Goal: Find specific page/section: Find specific page/section

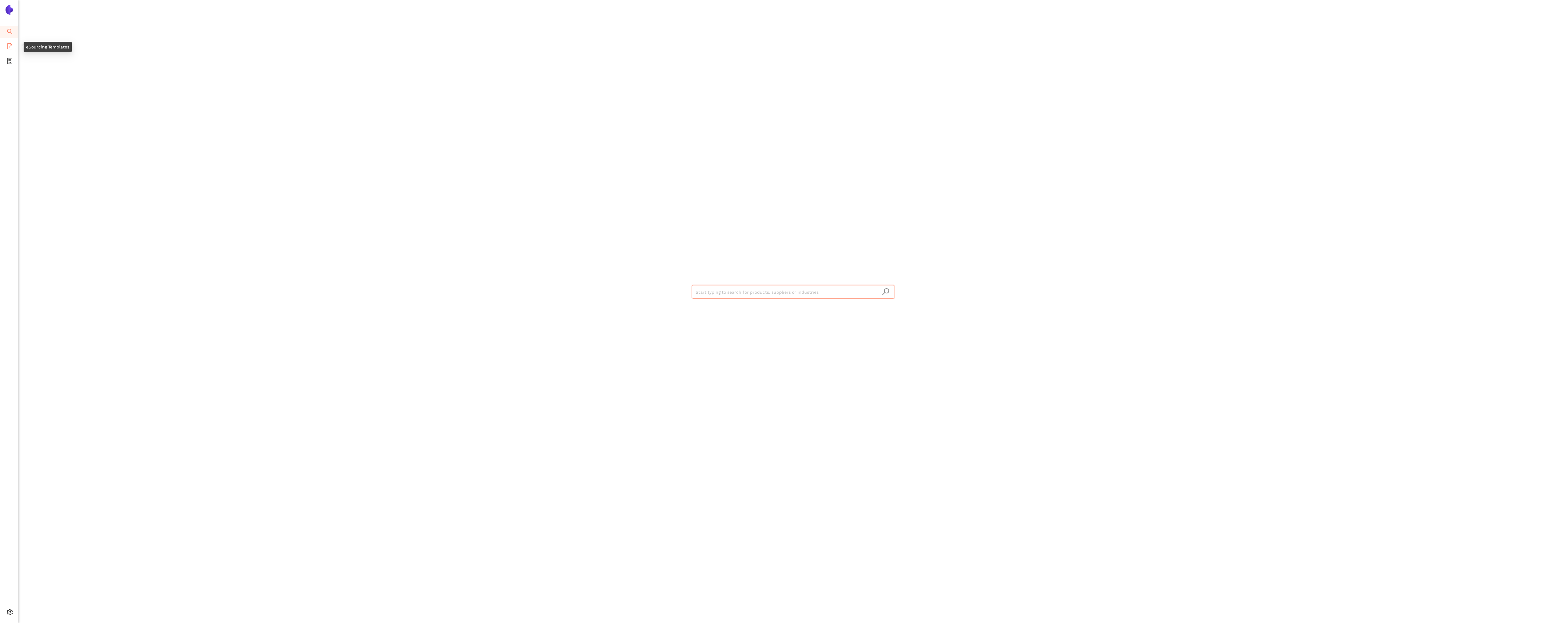
click at [12, 46] on icon "file-add" at bounding box center [10, 46] width 5 height 6
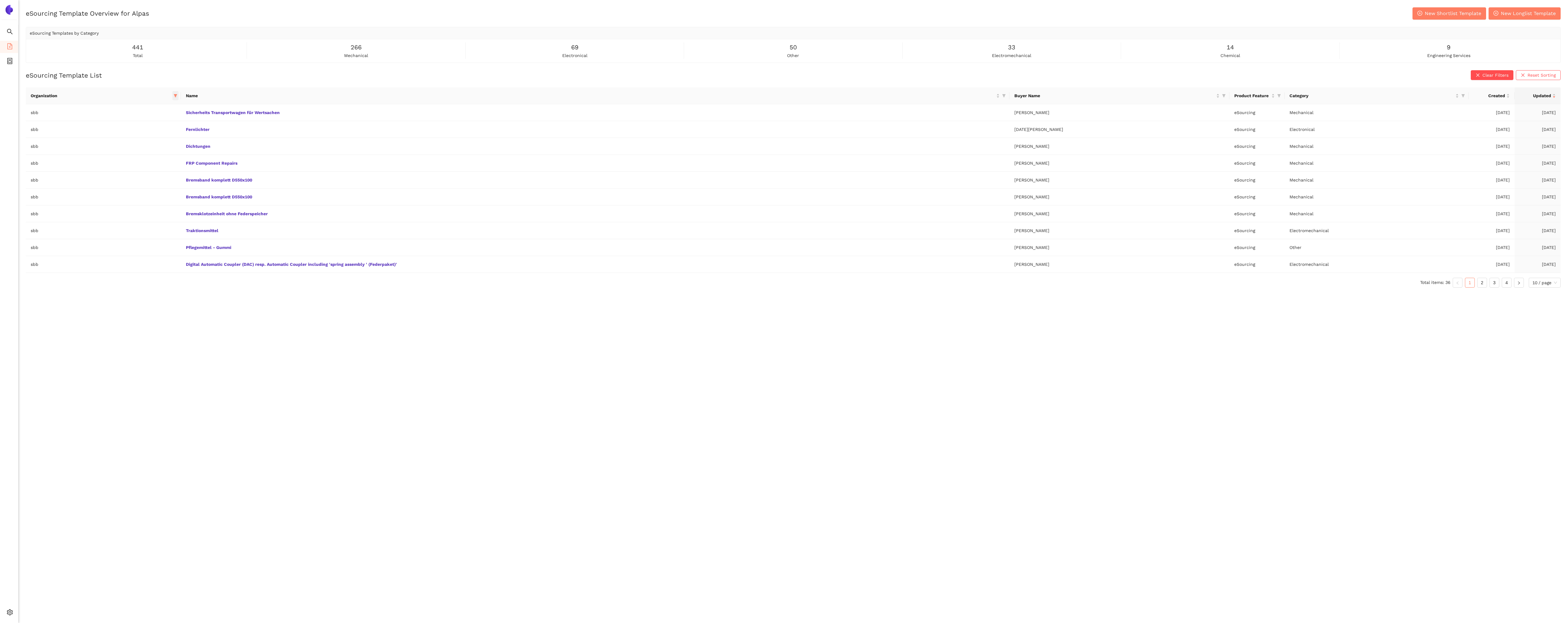
click at [177, 96] on icon "filter" at bounding box center [176, 96] width 4 height 3
click at [127, 206] on span "Reset" at bounding box center [124, 203] width 12 height 7
checkbox input "false"
click at [170, 203] on button "OK" at bounding box center [175, 204] width 11 height 7
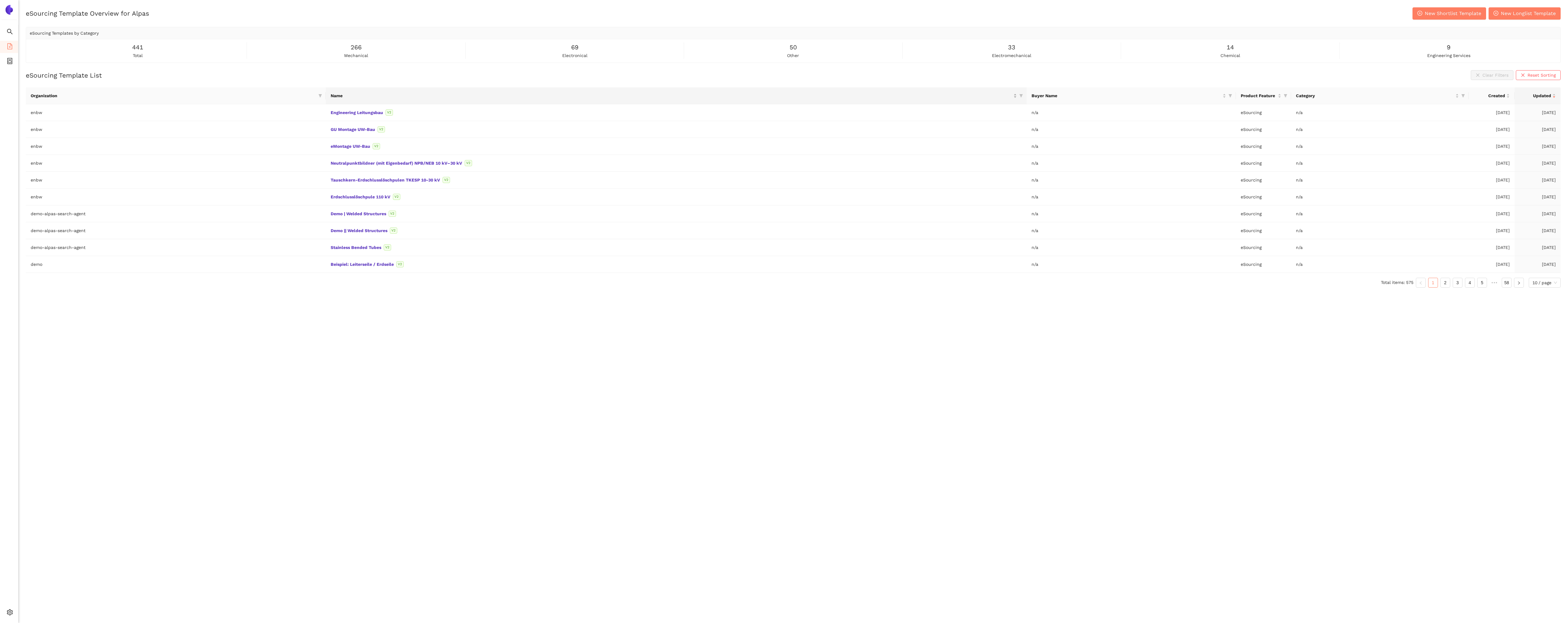
drag, startPoint x: 1023, startPoint y: 95, endPoint x: 798, endPoint y: 97, distance: 225.0
click at [1023, 95] on icon "filter" at bounding box center [1021, 96] width 4 height 4
click at [805, 110] on input "text" at bounding box center [889, 108] width 250 height 7
type input "Base"
click at [994, 124] on span "Base Frame" at bounding box center [984, 123] width 27 height 5
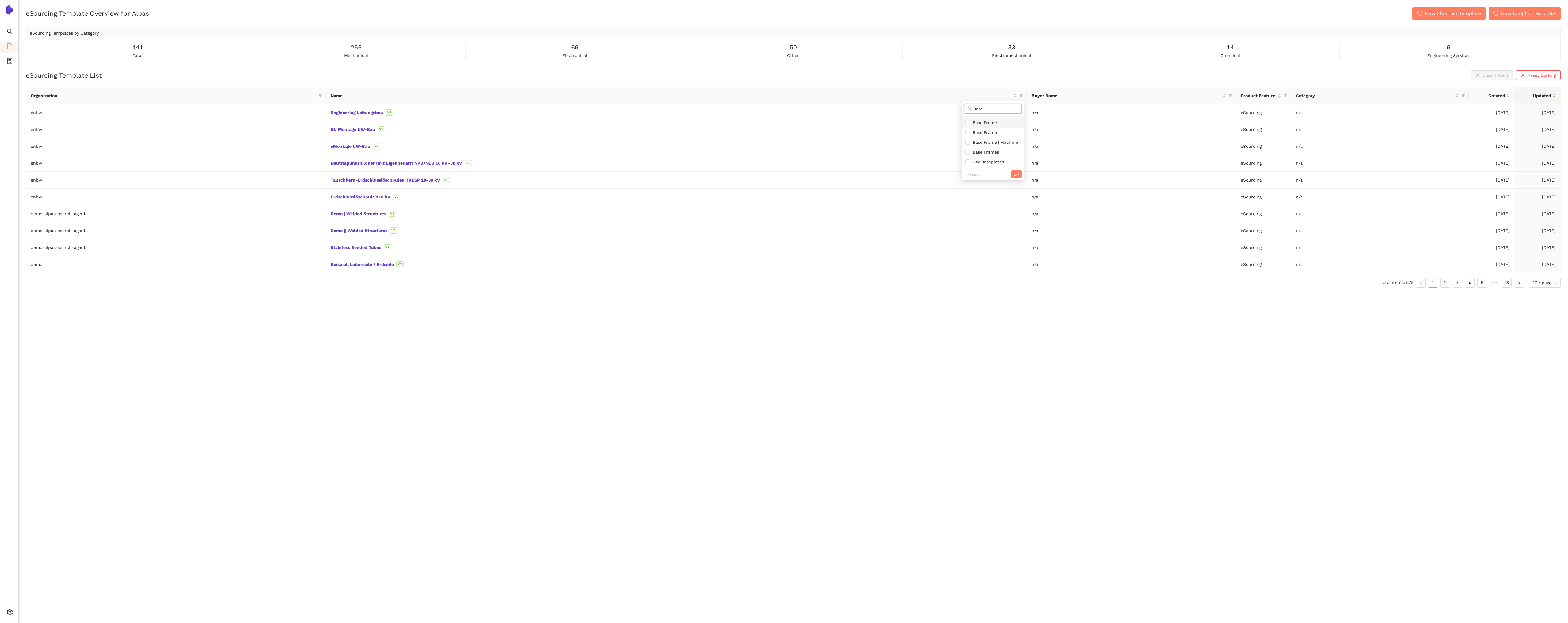
checkbox input "true"
click at [996, 133] on span "Base Frame" at bounding box center [984, 133] width 27 height 5
checkbox input "true"
click at [996, 152] on span "Base Frames" at bounding box center [984, 152] width 29 height 5
checkbox input "true"
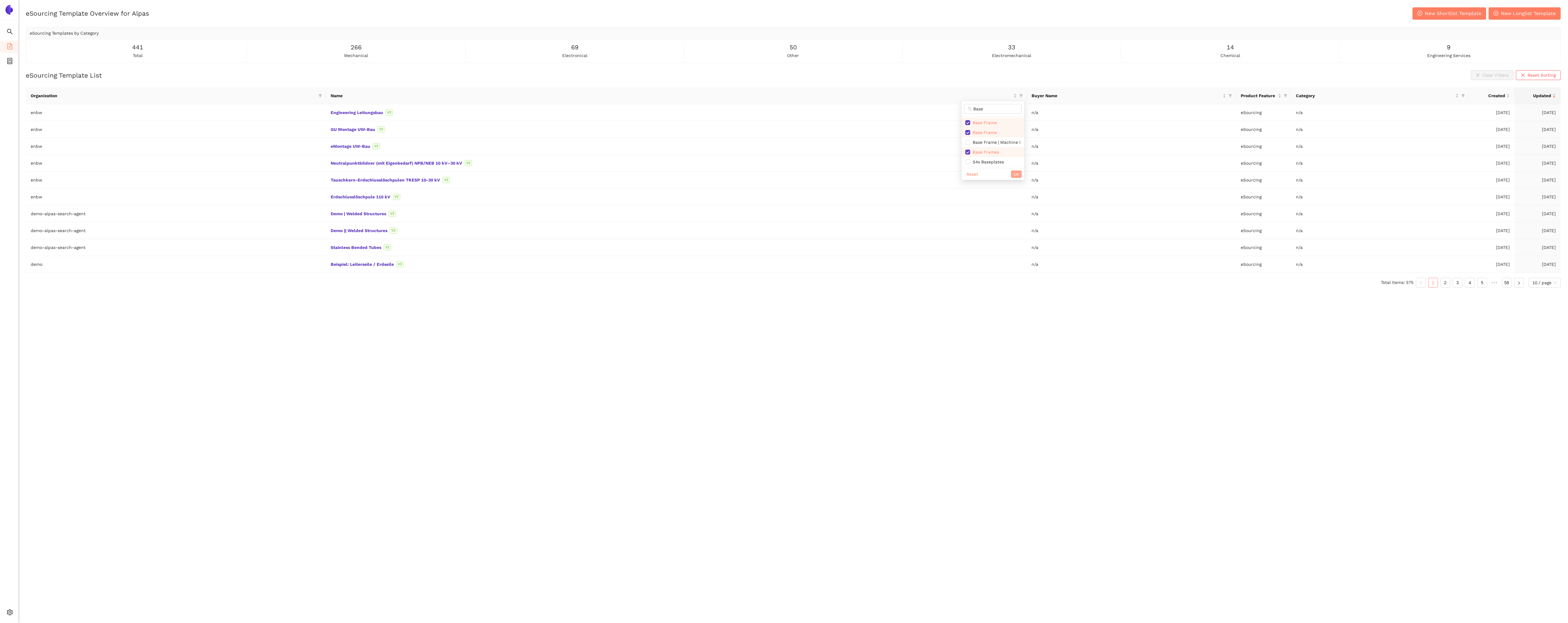
click at [1021, 176] on button "OK" at bounding box center [1017, 174] width 11 height 7
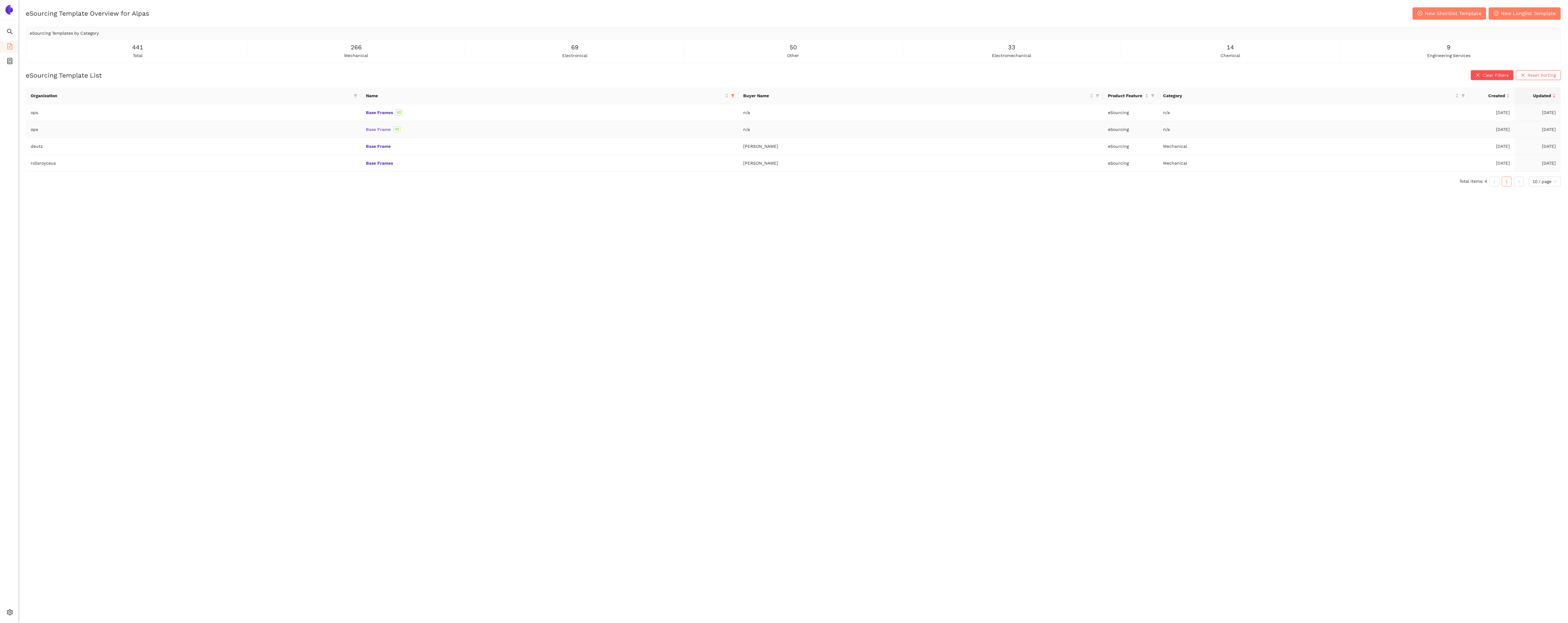
click at [0, 0] on link "Base Frame" at bounding box center [0, 0] width 0 height 0
